Goal: Navigation & Orientation: Find specific page/section

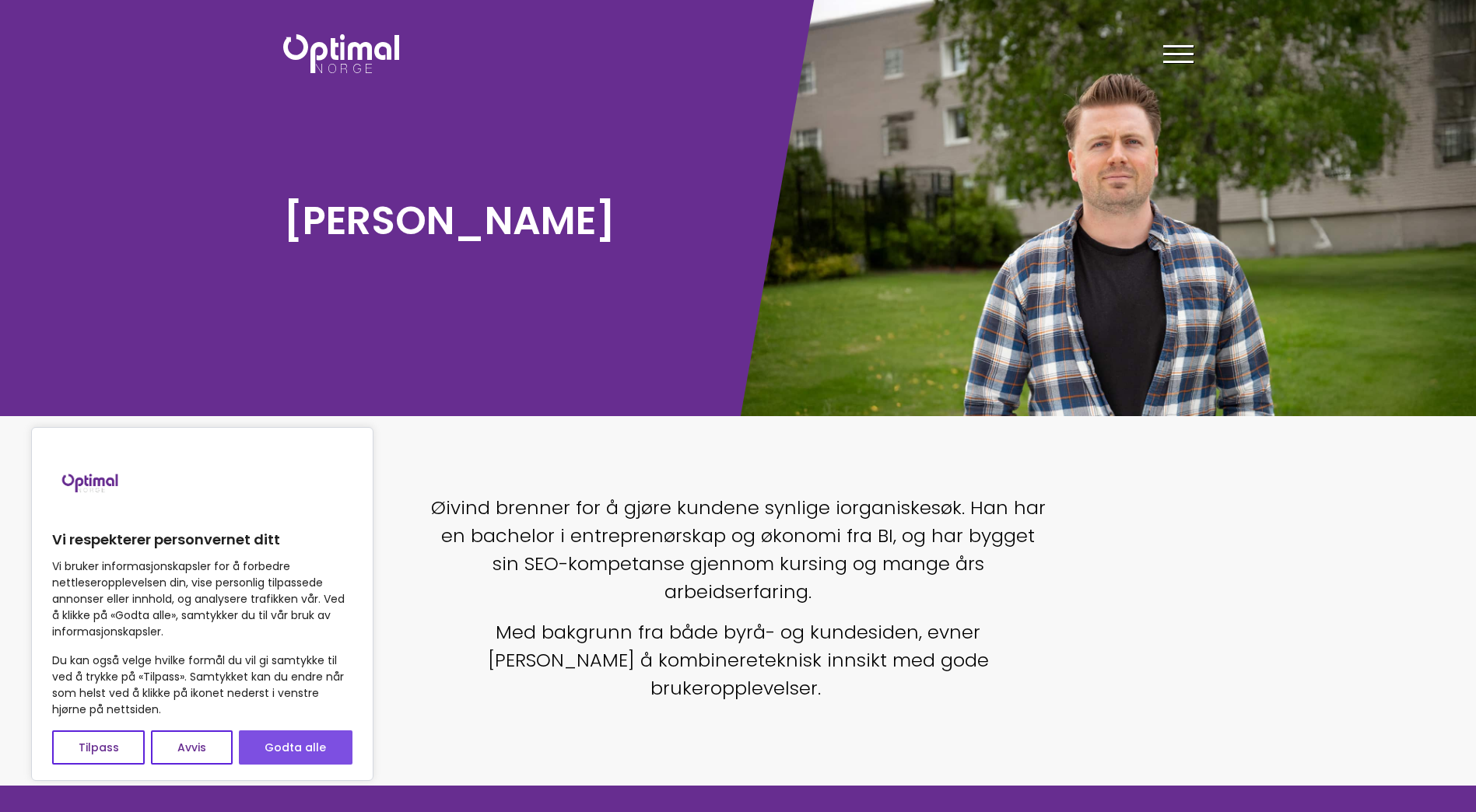
click at [308, 737] on button "Godta alle" at bounding box center [296, 747] width 113 height 34
checkbox input "true"
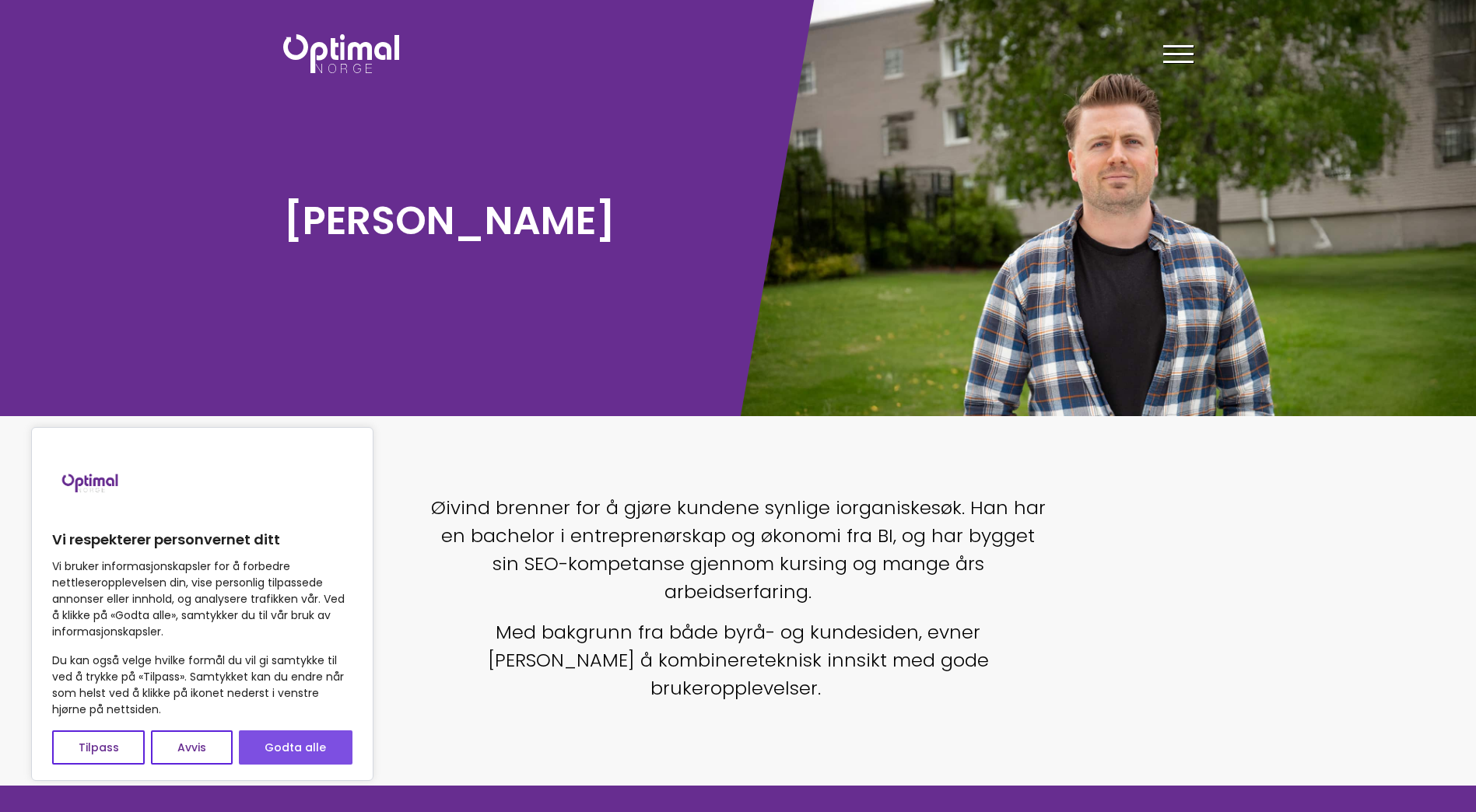
checkbox input "true"
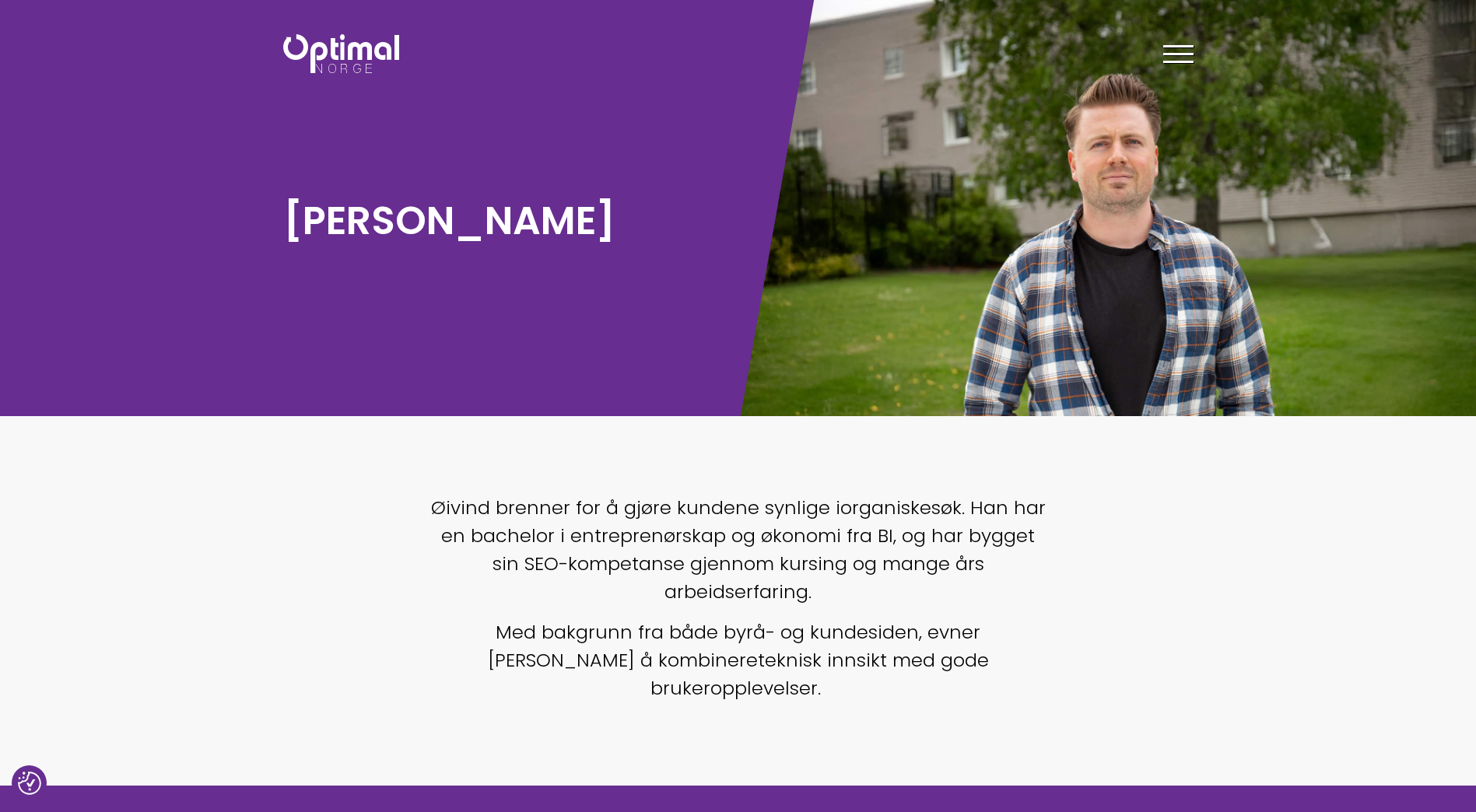
click at [1187, 50] on div at bounding box center [1178, 57] width 31 height 39
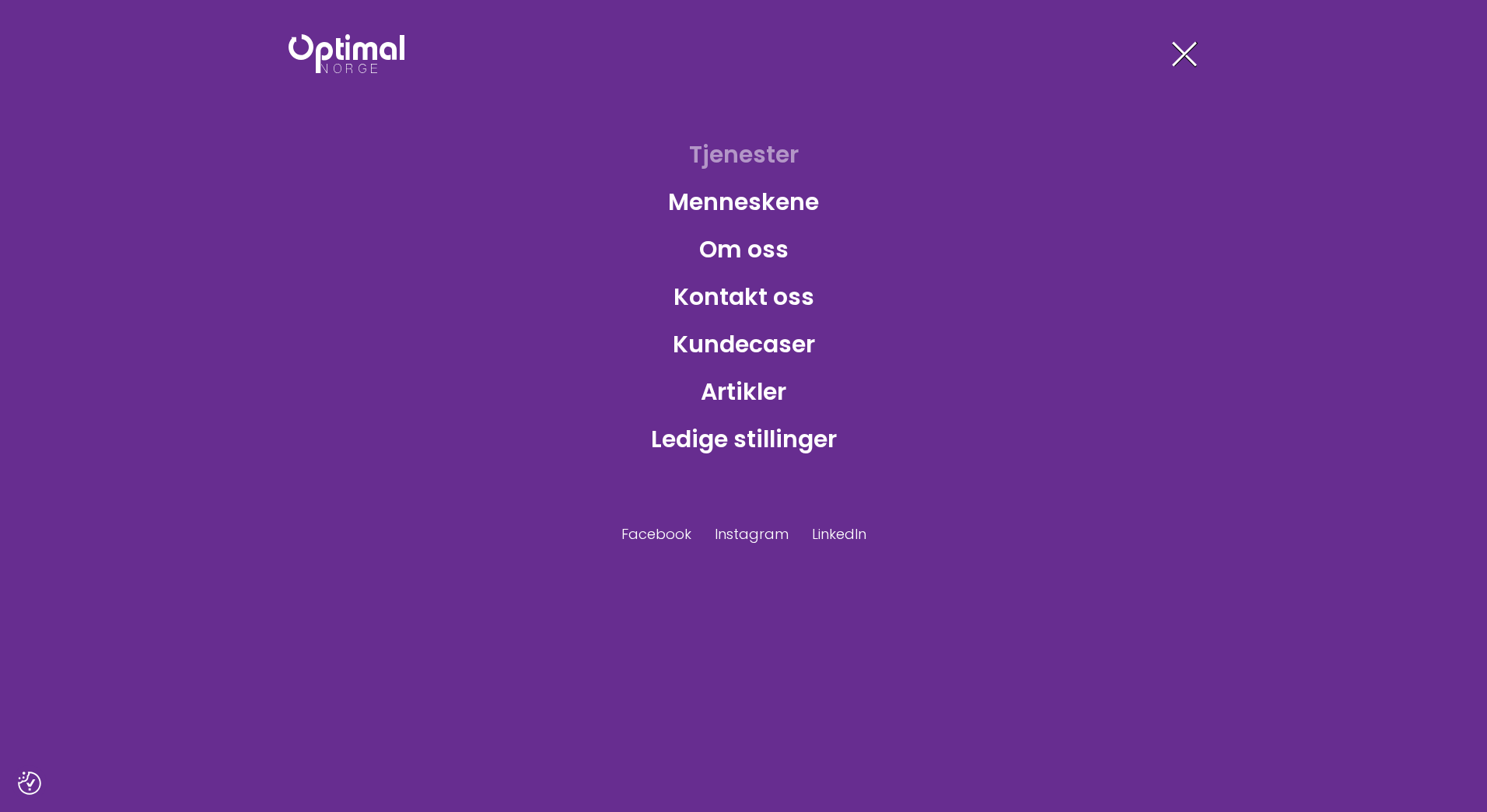
click at [780, 147] on link "Tjenester" at bounding box center [744, 154] width 135 height 50
